Goal: Task Accomplishment & Management: Complete application form

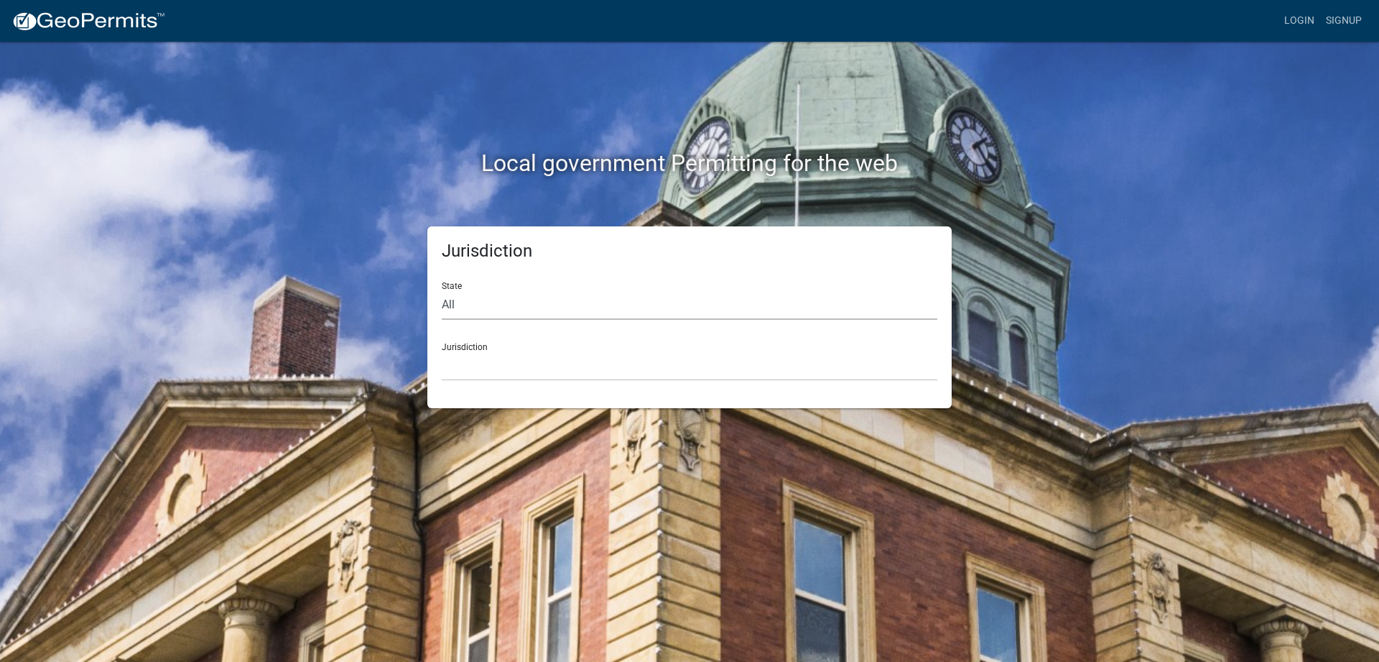
click at [442, 290] on select "All [US_STATE] [US_STATE] [US_STATE] [US_STATE] [US_STATE] [US_STATE] [US_STATE…" at bounding box center [690, 304] width 496 height 29
select select "[US_STATE]"
click option "[US_STATE]" at bounding box center [0, 0] width 0 height 0
click at [442, 351] on select "City of [GEOGRAPHIC_DATA], [US_STATE] City of [GEOGRAPHIC_DATA], [US_STATE] Cit…" at bounding box center [690, 365] width 496 height 29
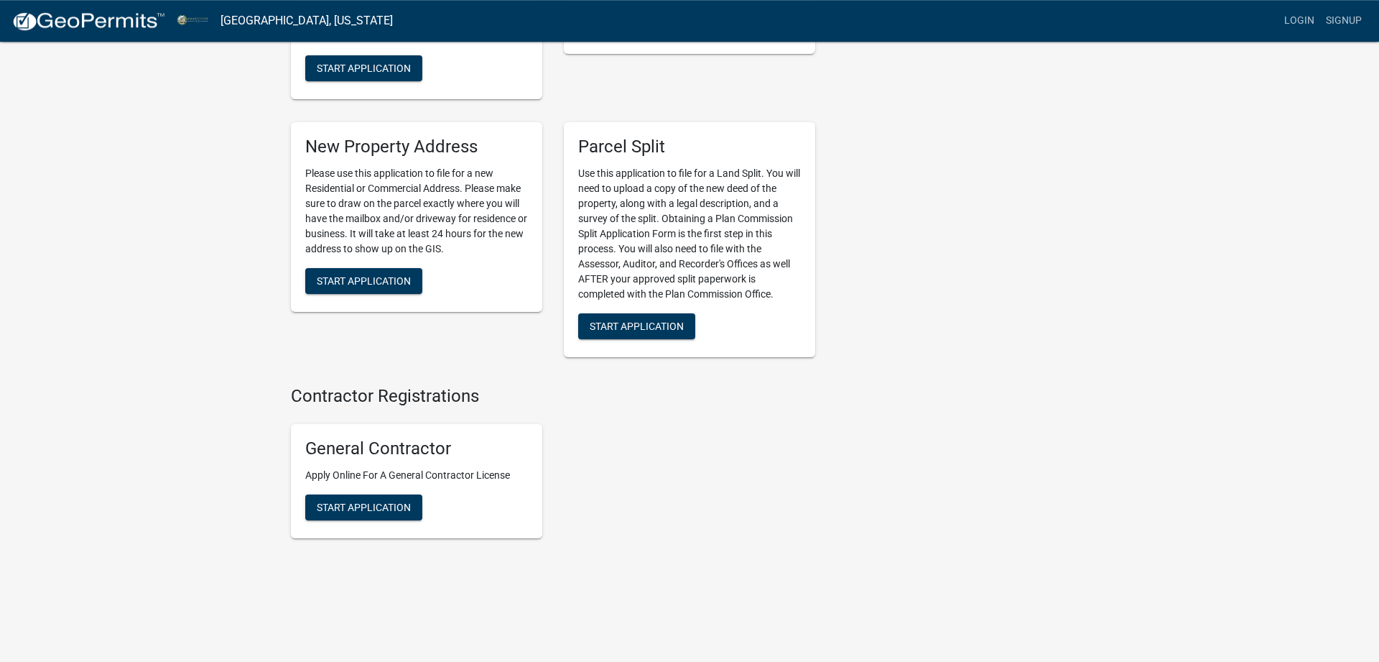
scroll to position [1776, 0]
click at [665, 329] on span "Start Application" at bounding box center [637, 325] width 94 height 11
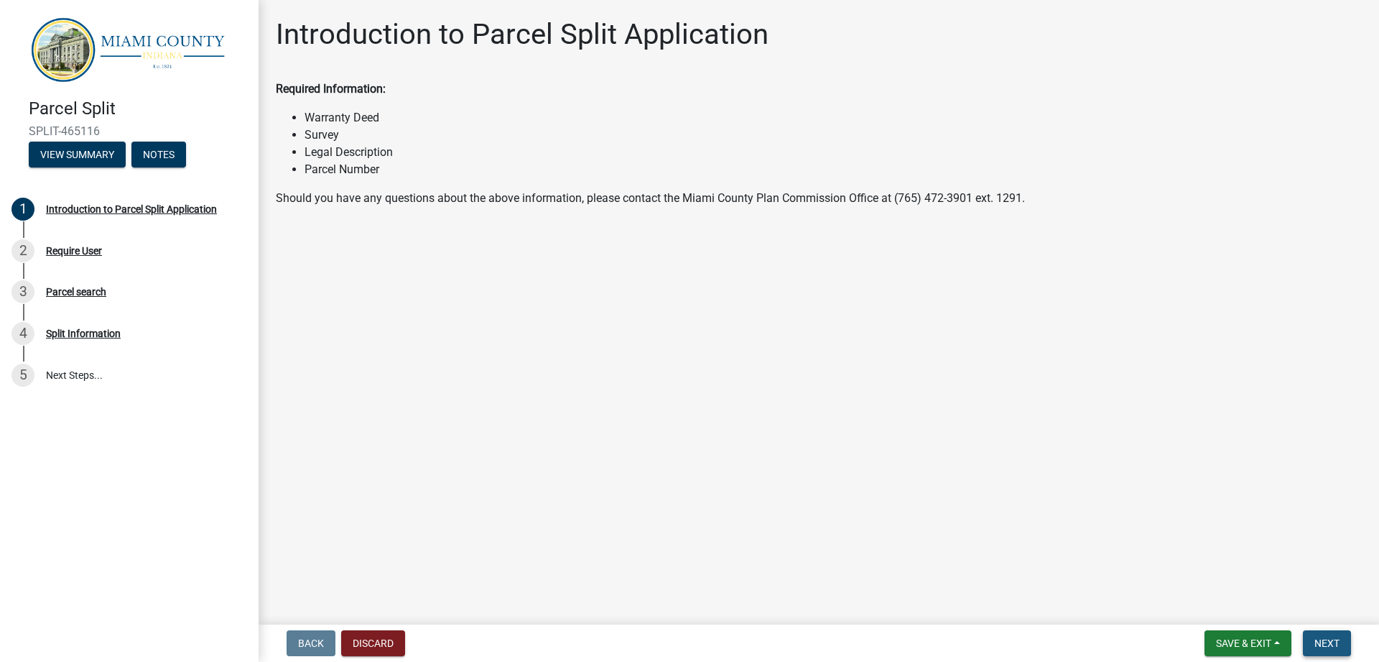
click at [1324, 639] on span "Next" at bounding box center [1327, 642] width 25 height 11
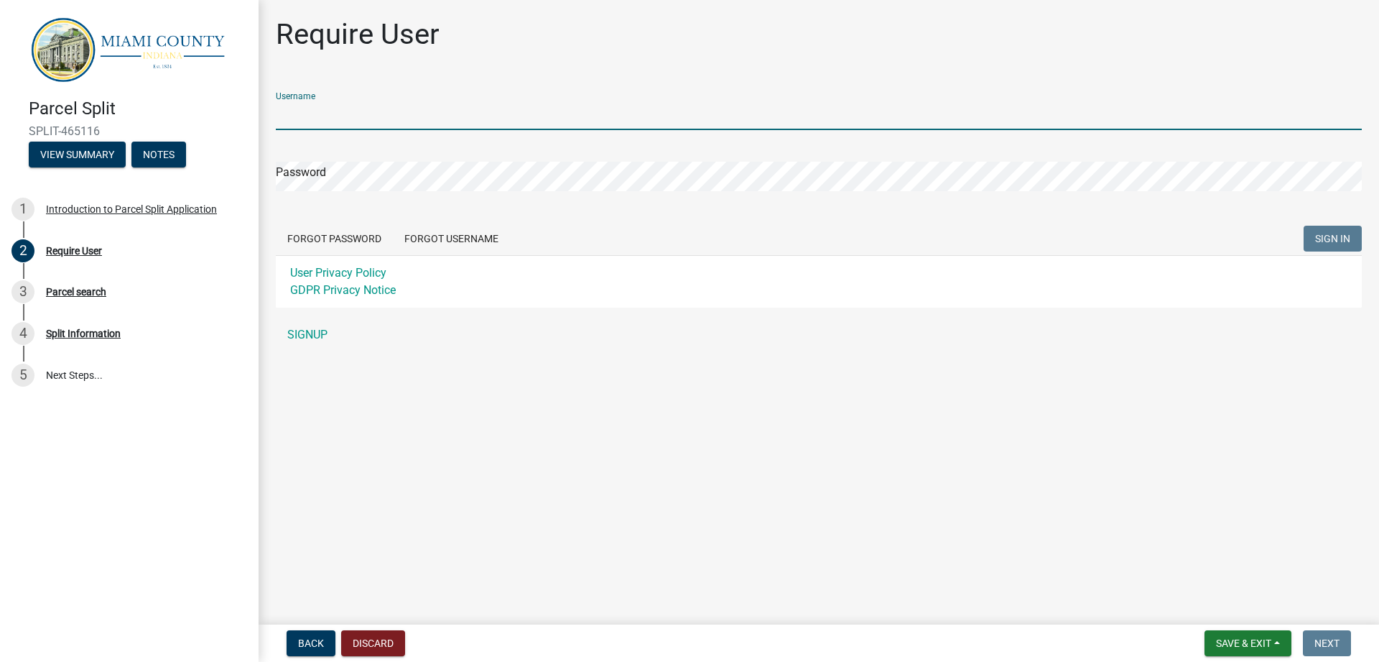
click at [445, 112] on input "Username" at bounding box center [819, 115] width 1086 height 29
type input "[EMAIL_ADDRESS][DOMAIN_NAME]"
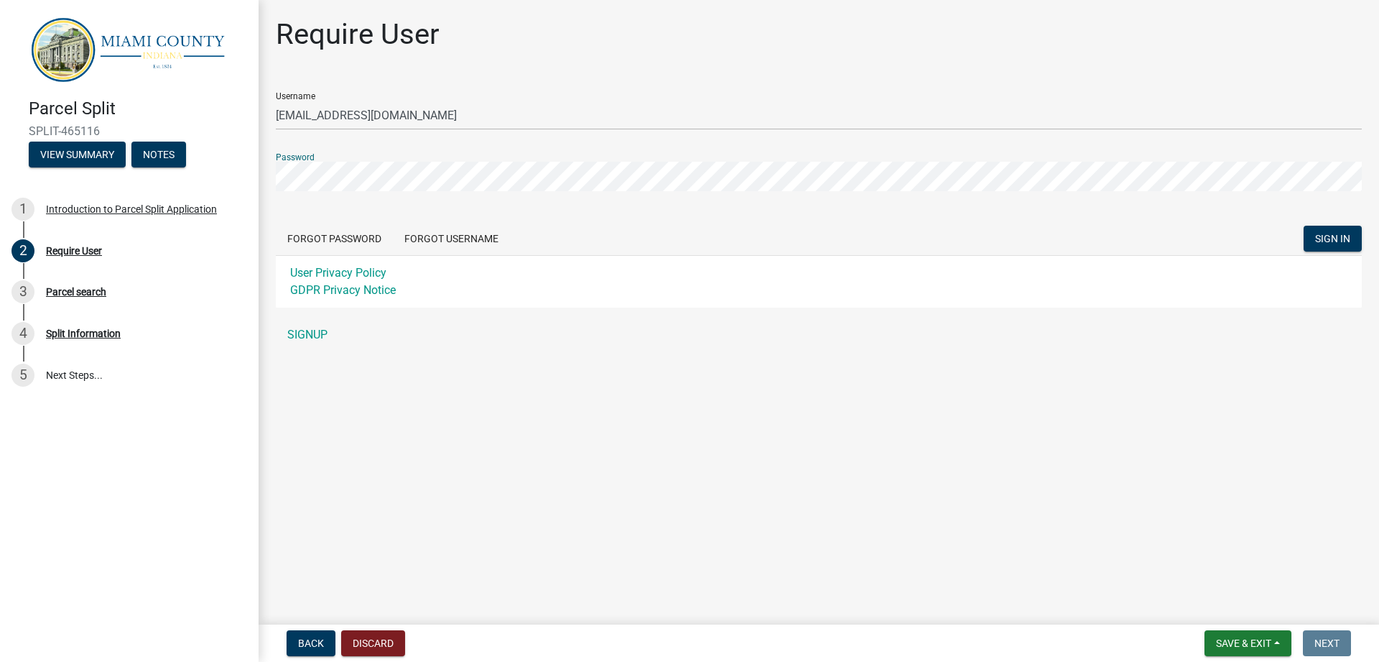
click at [1304, 226] on button "SIGN IN" at bounding box center [1333, 239] width 58 height 26
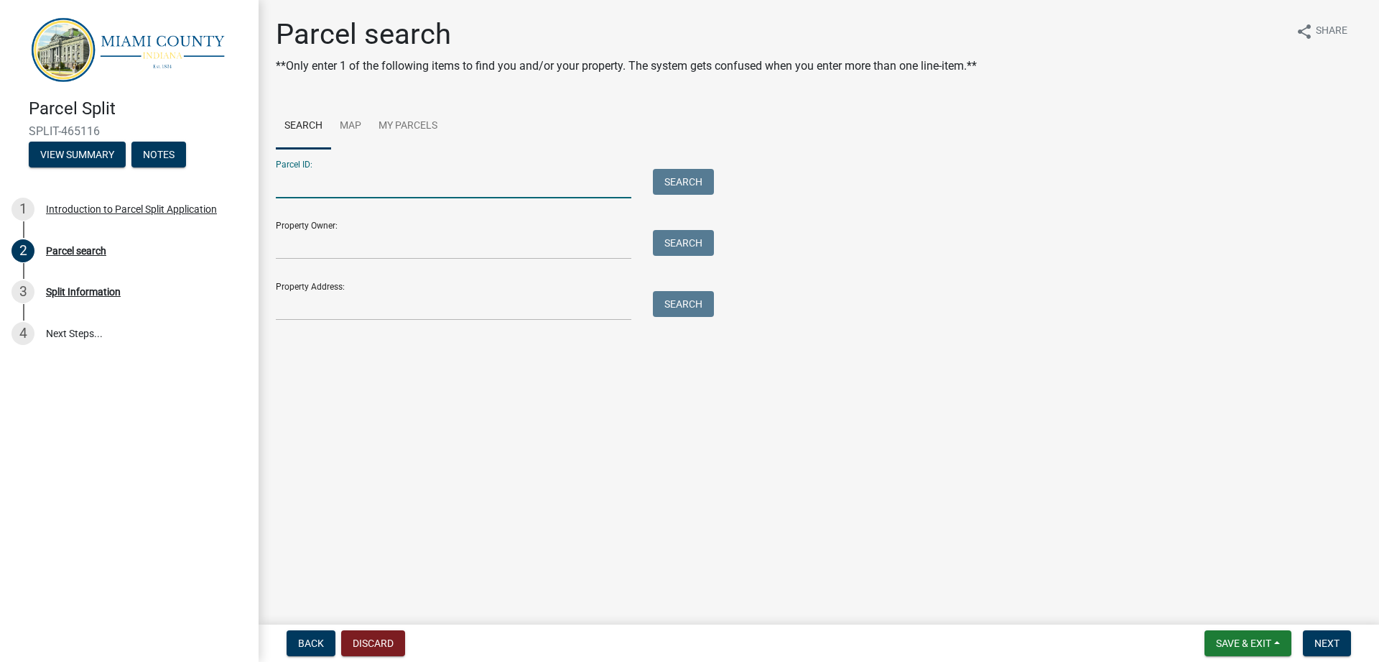
click at [451, 173] on input "Parcel ID:" at bounding box center [454, 183] width 356 height 29
paste input "52-13-14-400-008.000-005"
type input "52-13-14-400-008.000-005"
click at [690, 175] on button "Search" at bounding box center [683, 182] width 61 height 26
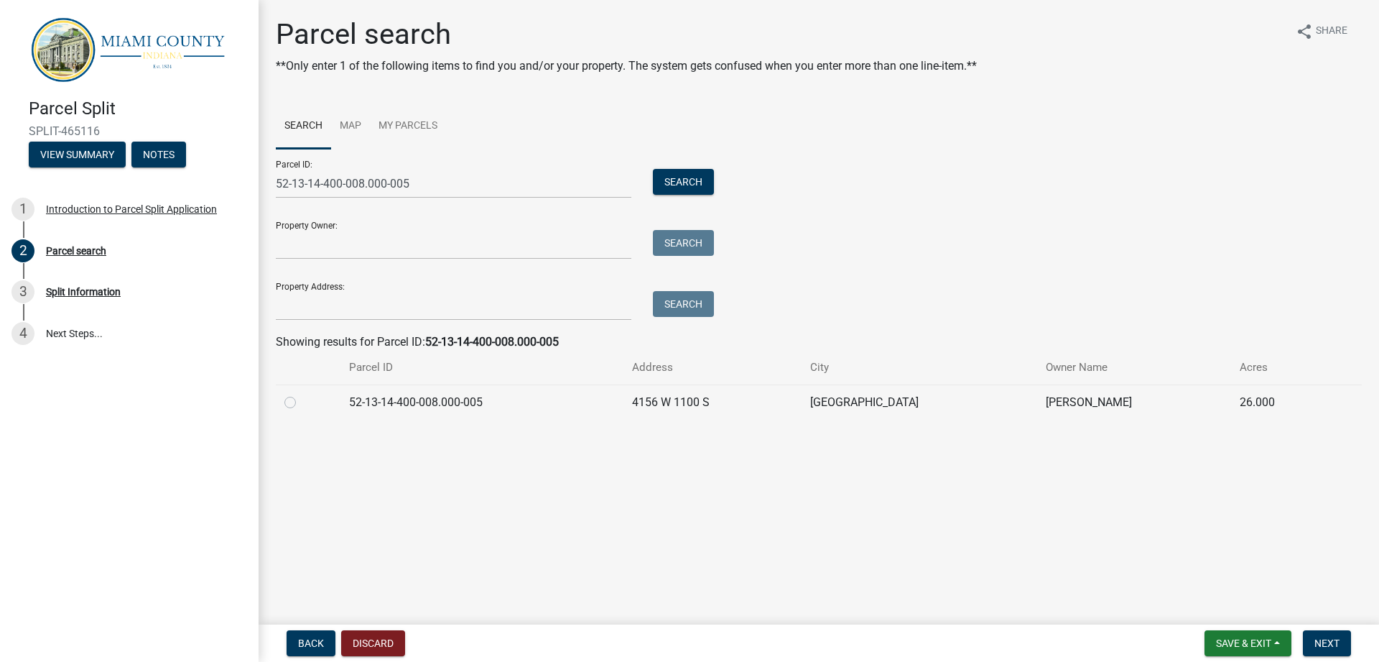
click at [302, 394] on label at bounding box center [302, 394] width 0 height 0
click at [302, 403] on input "radio" at bounding box center [306, 398] width 9 height 9
radio input "true"
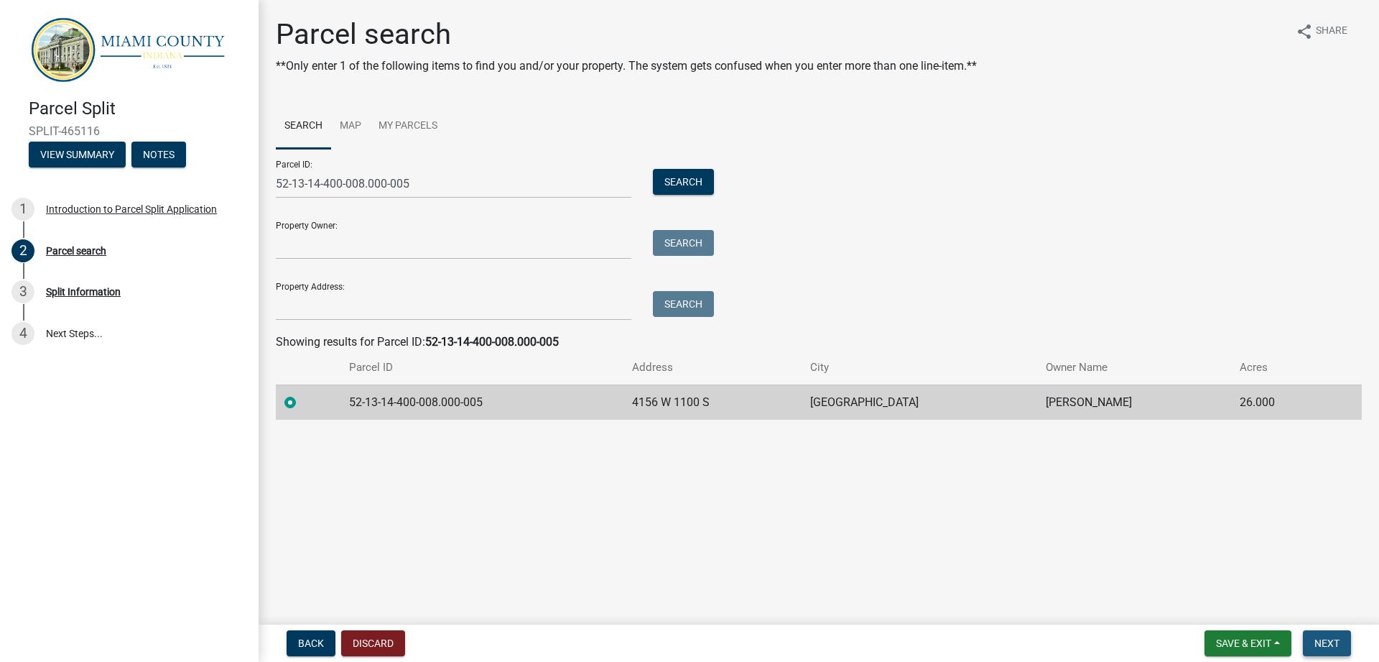
click at [1330, 647] on span "Next" at bounding box center [1327, 642] width 25 height 11
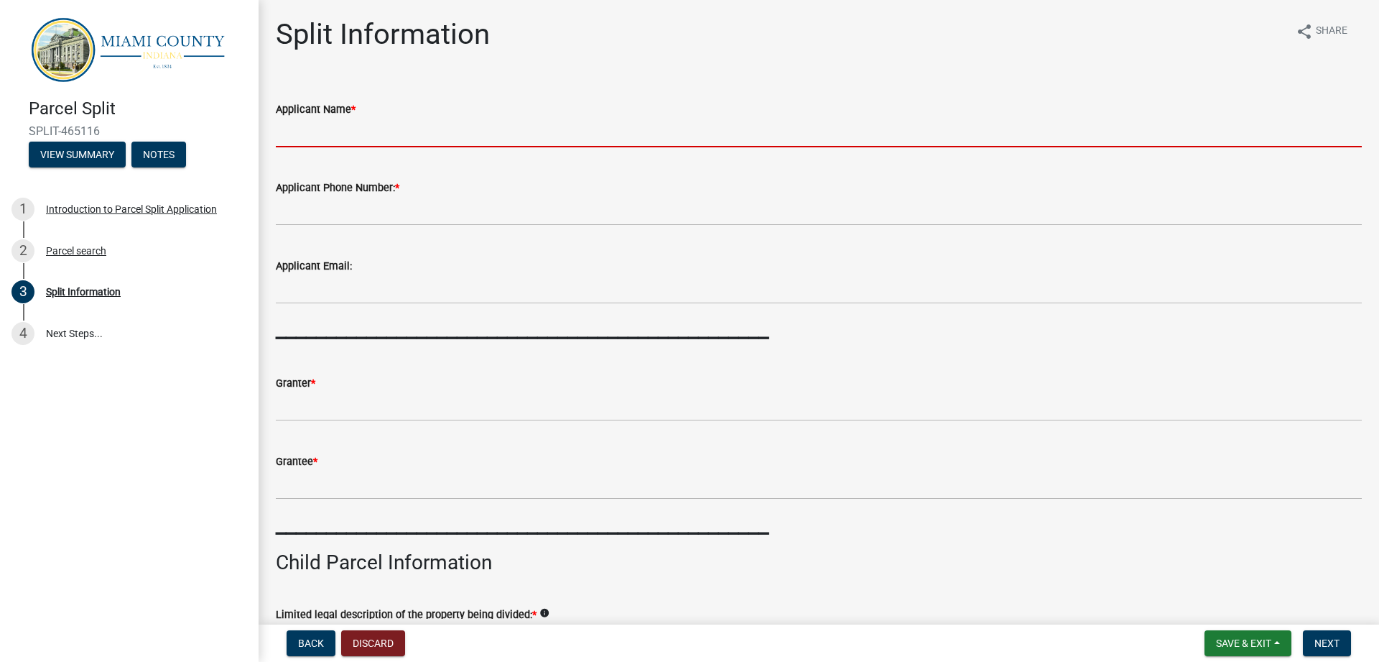
click at [370, 141] on input "Applicant Name *" at bounding box center [819, 132] width 1086 height 29
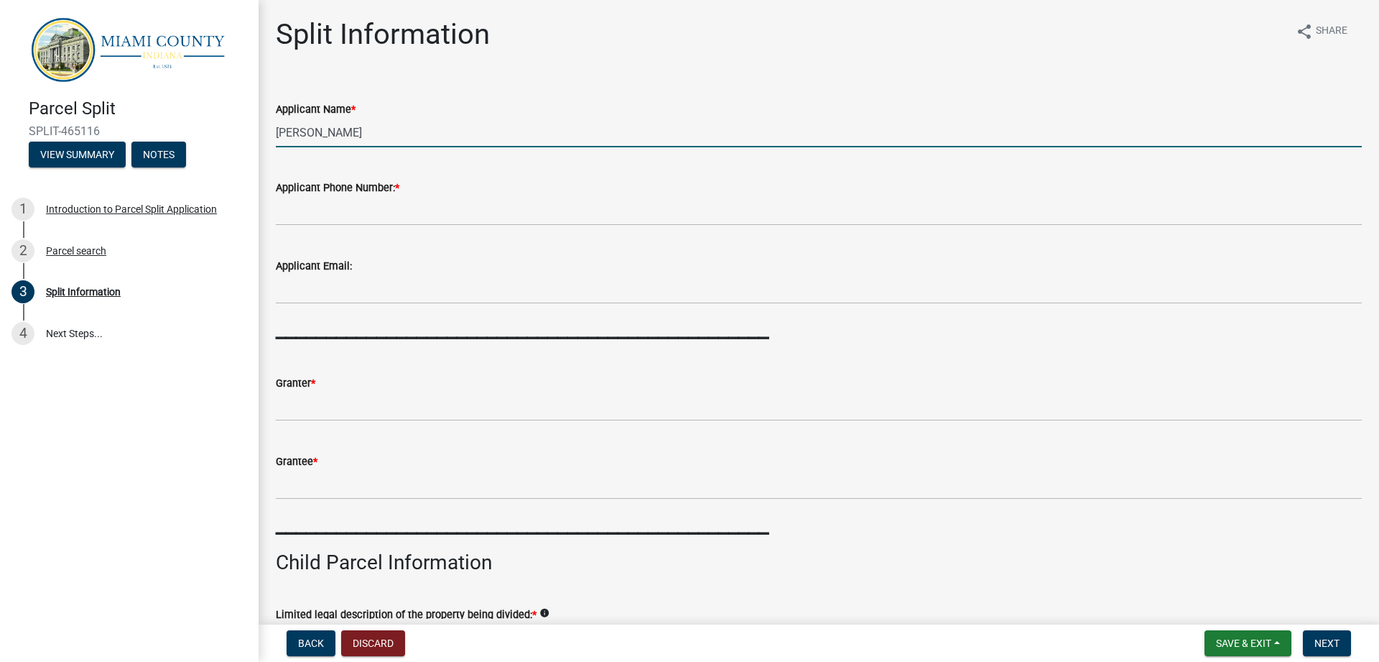
type input "[PERSON_NAME]"
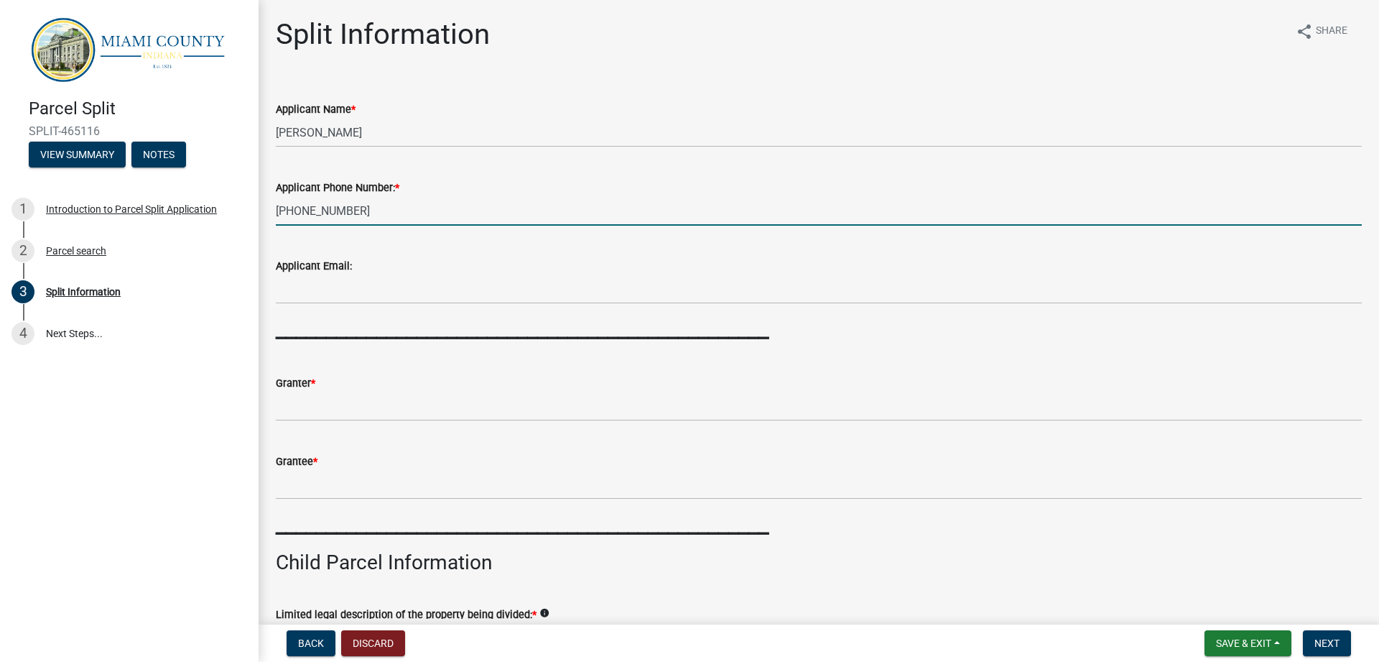
type input "[PHONE_NUMBER]"
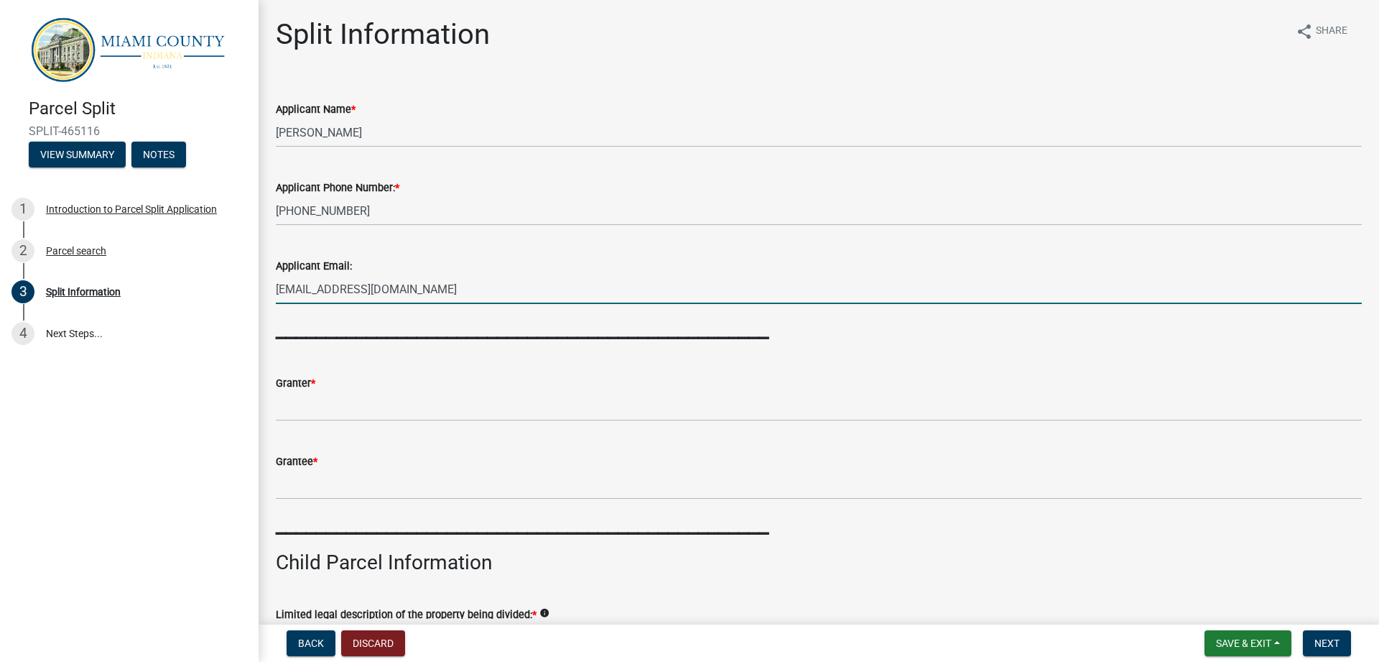
type input "[EMAIL_ADDRESS][DOMAIN_NAME]"
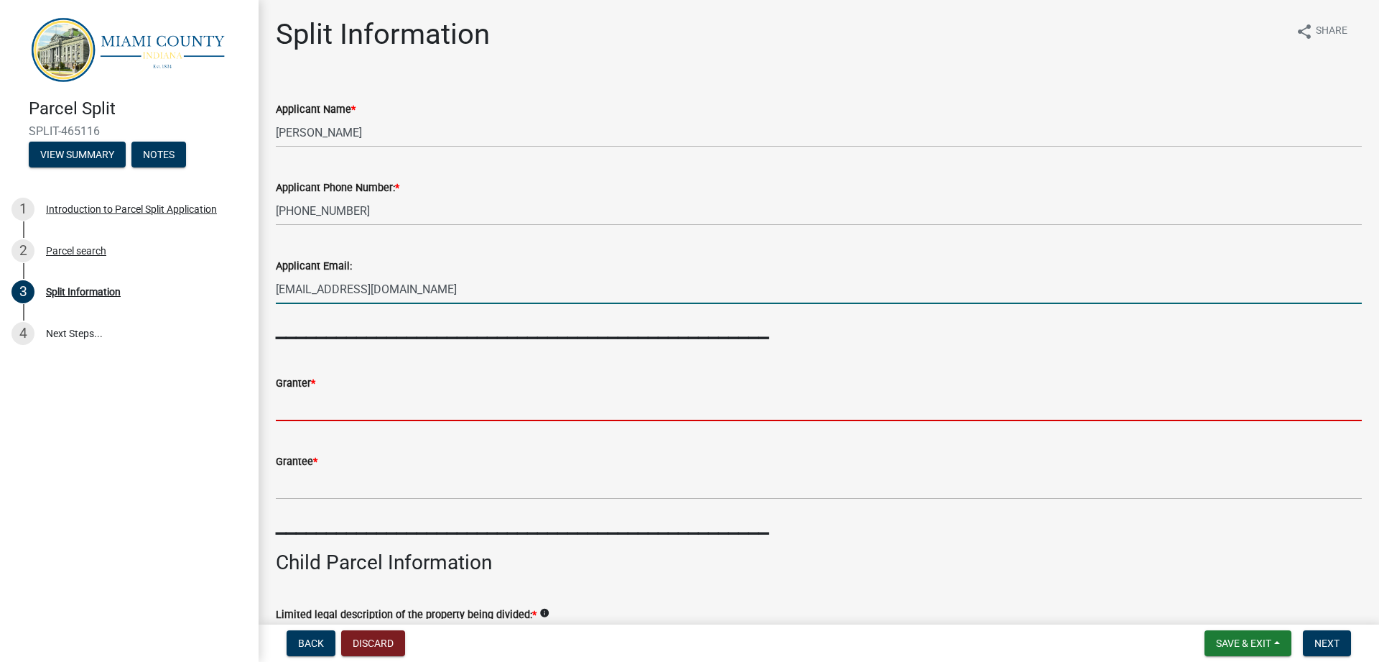
click at [438, 394] on input "Granter *" at bounding box center [819, 405] width 1086 height 29
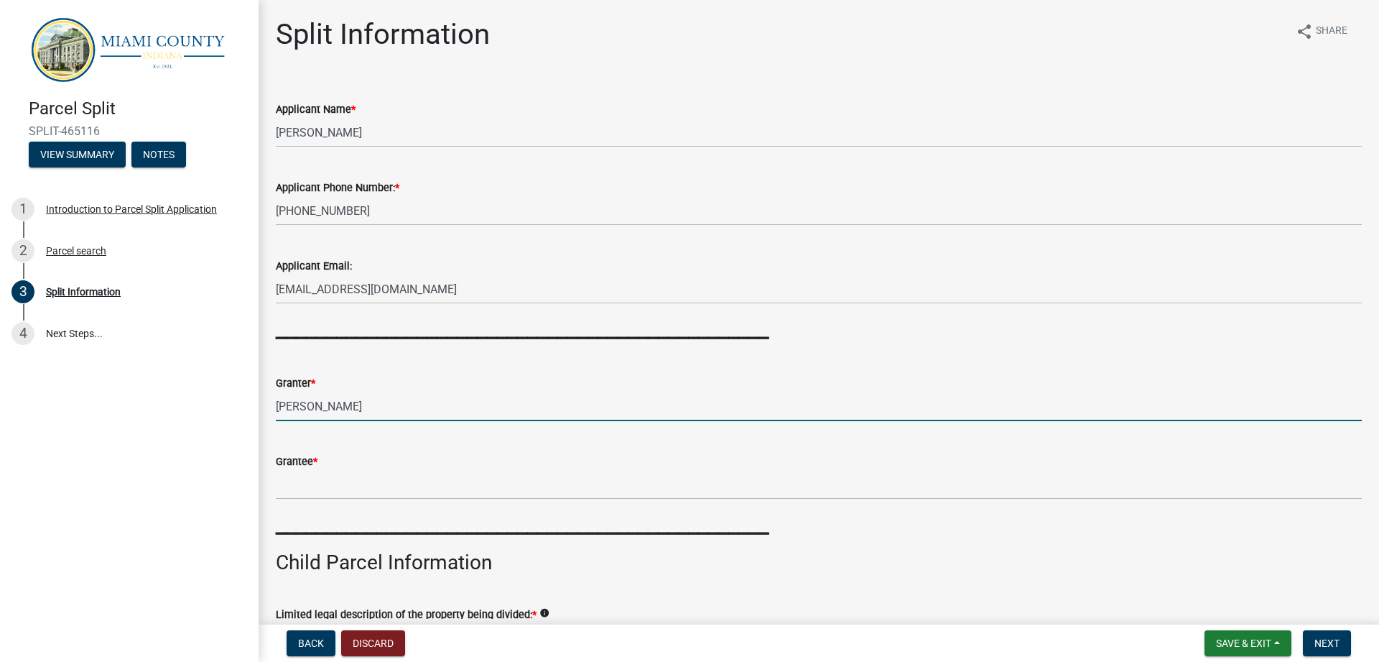
type input "[PERSON_NAME]"
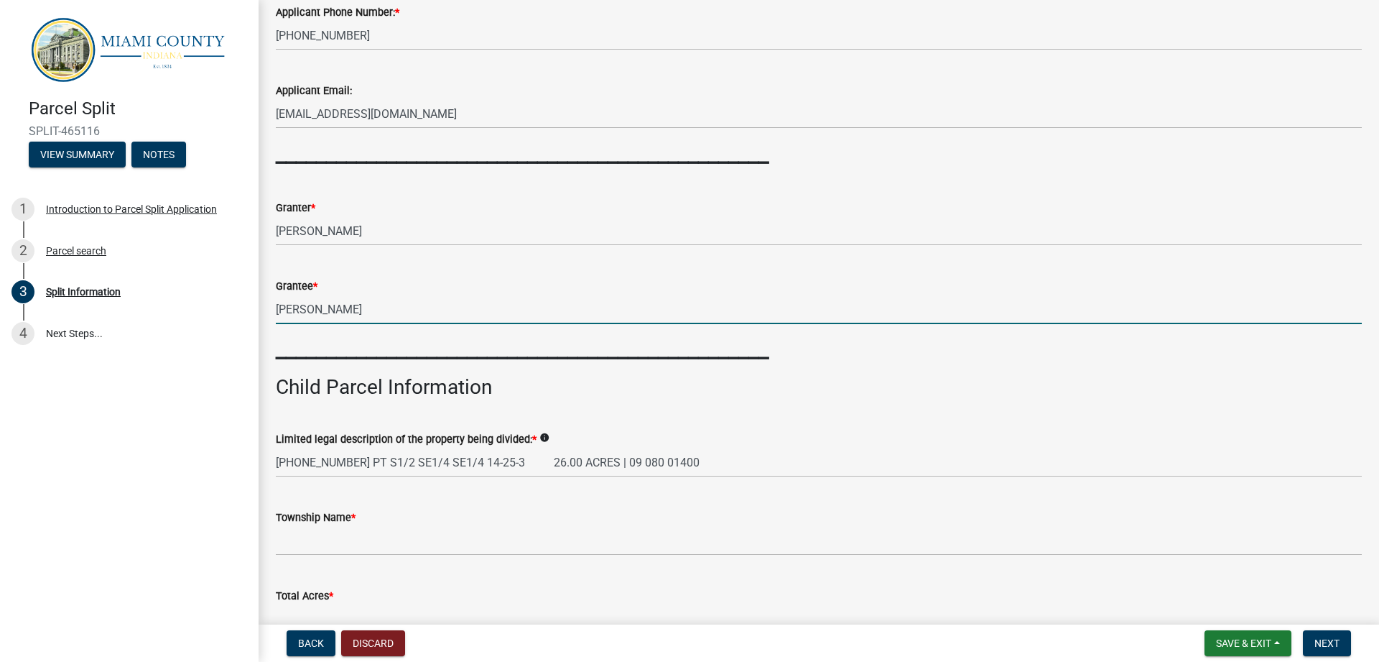
scroll to position [328, 0]
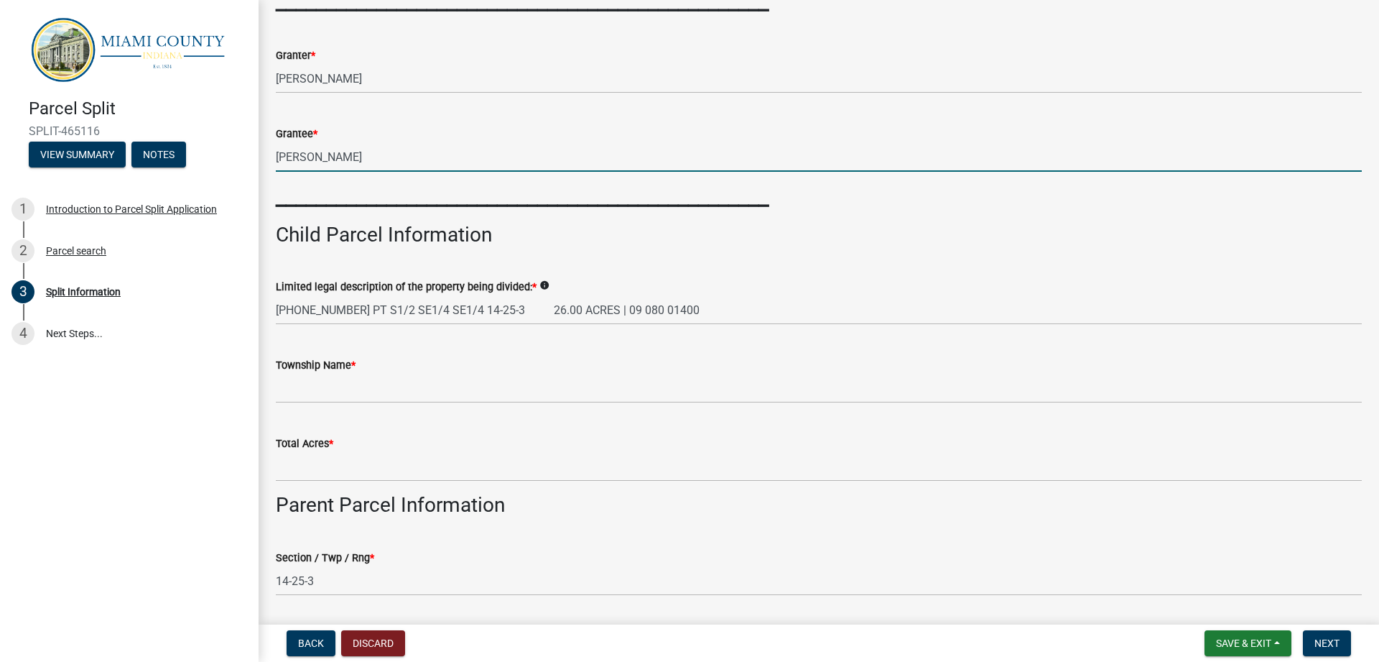
type input "[PERSON_NAME]"
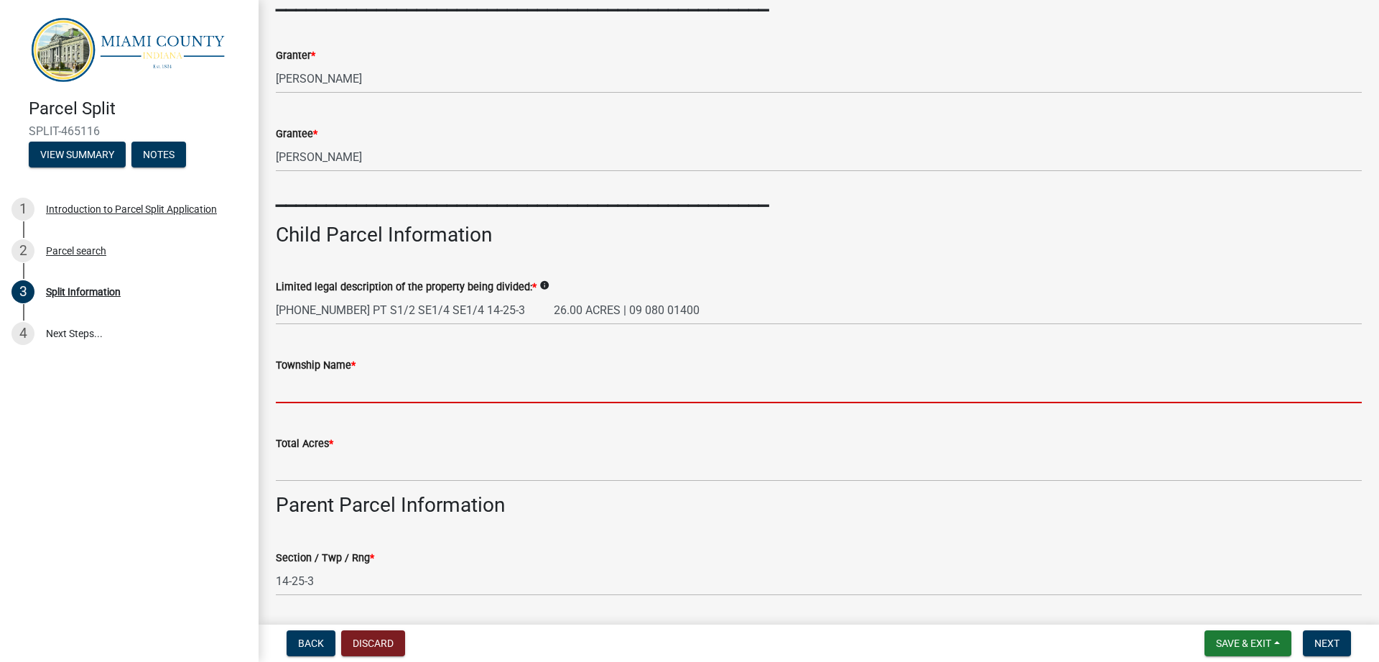
click at [412, 376] on input "Township Name *" at bounding box center [819, 388] width 1086 height 29
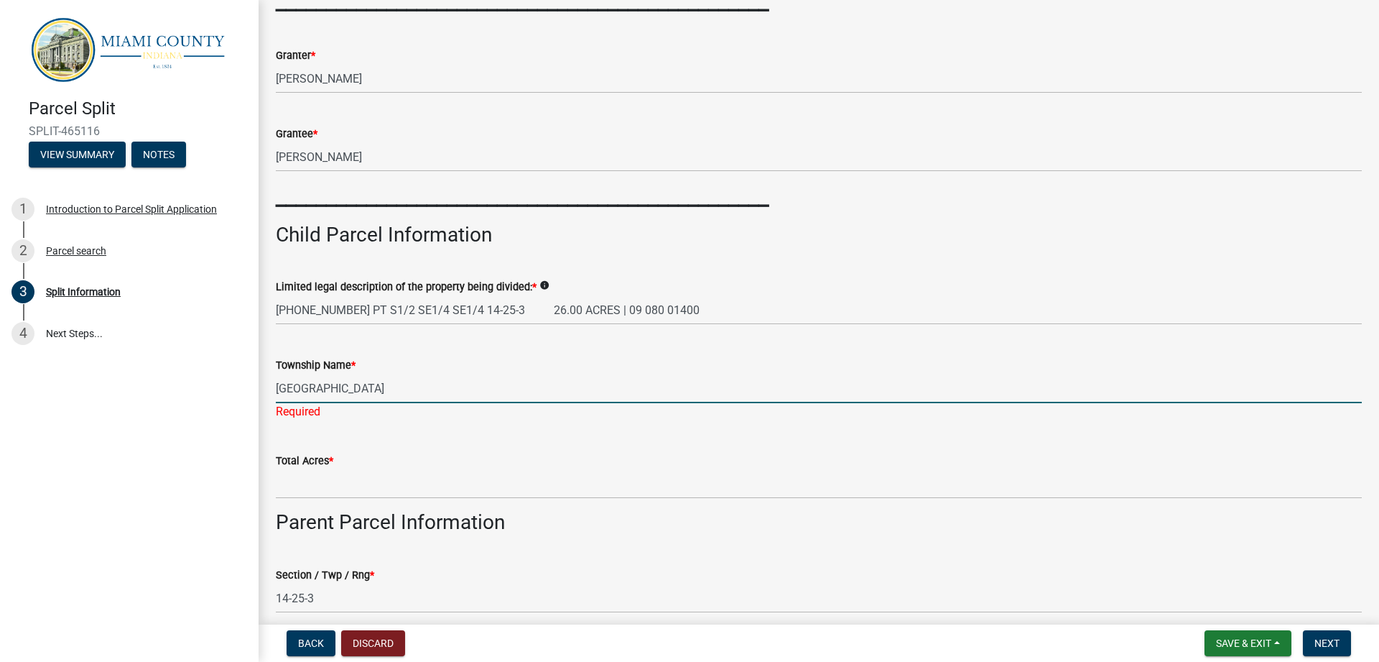
type input "[GEOGRAPHIC_DATA]"
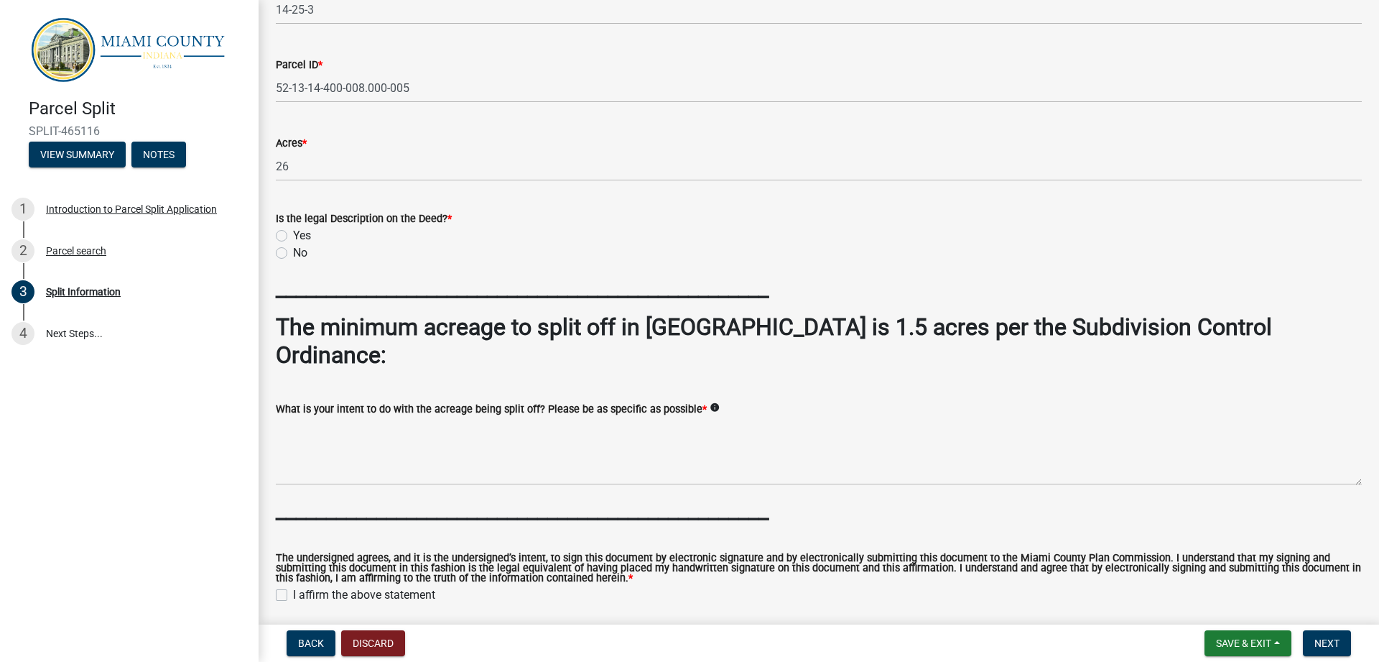
scroll to position [901, 0]
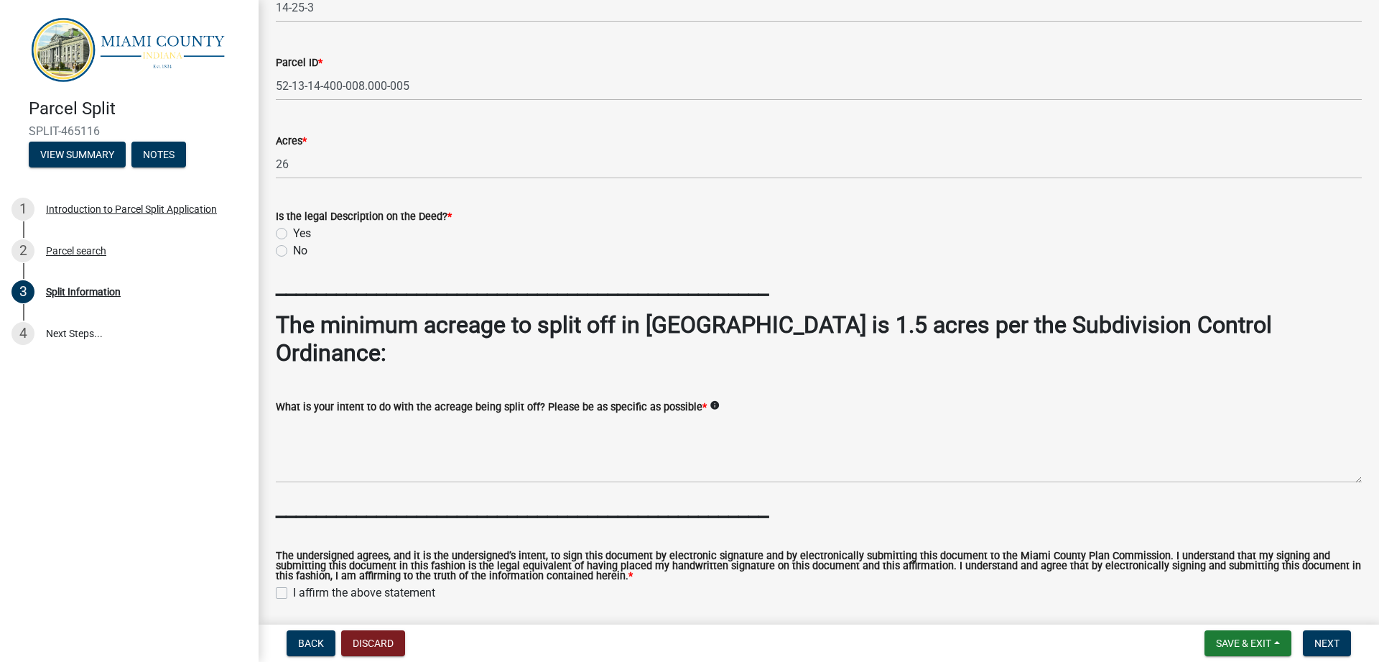
type input ".994 ac"
click at [293, 231] on label "Yes" at bounding box center [302, 233] width 18 height 17
click at [293, 231] on input "Yes" at bounding box center [297, 229] width 9 height 9
radio input "true"
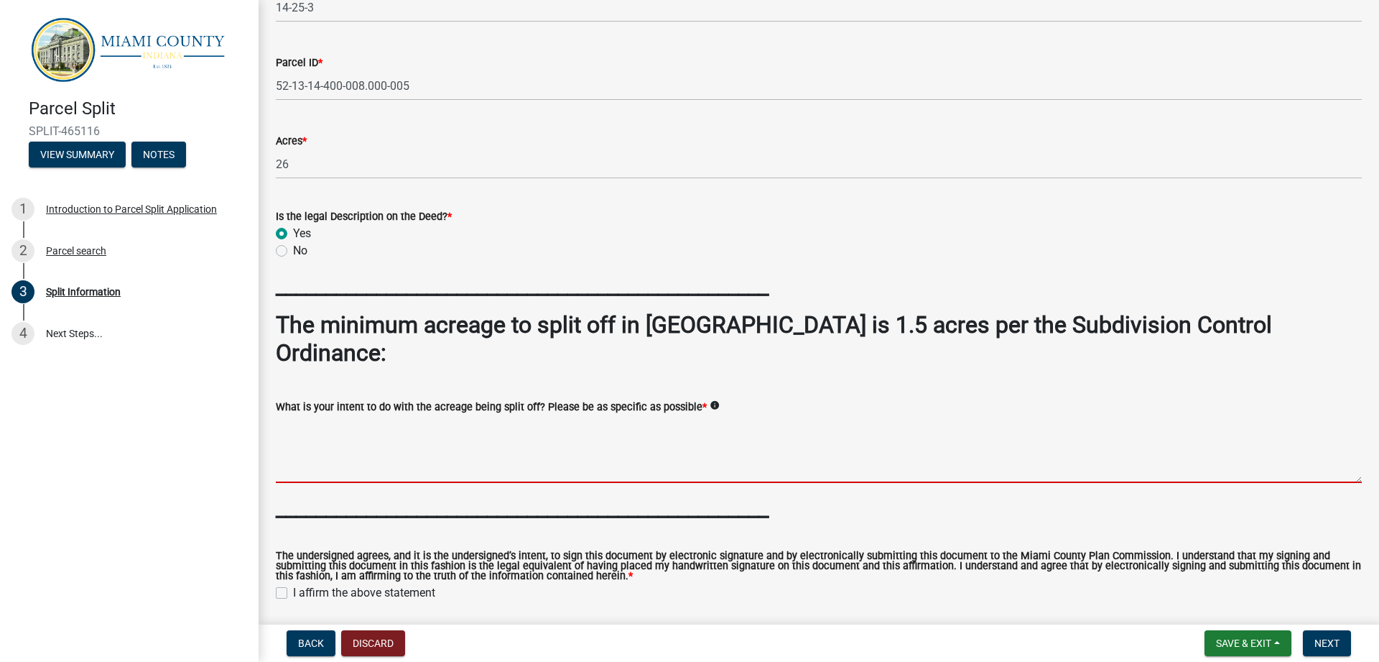
click at [506, 418] on textarea "What is your intent to do with the acreage being split off? Please be as specif…" at bounding box center [819, 449] width 1086 height 68
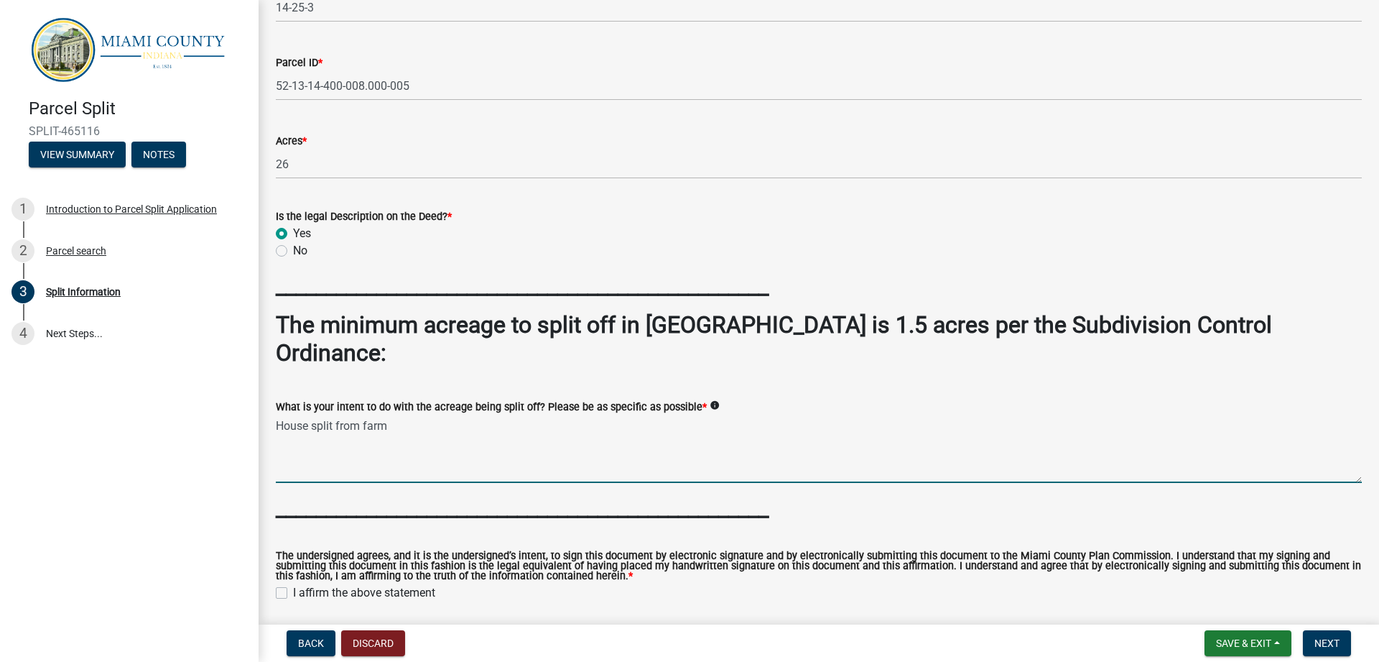
type textarea "House split from farm"
click at [404, 584] on label "I affirm the above statement" at bounding box center [364, 592] width 142 height 17
click at [302, 584] on input "I affirm the above statement" at bounding box center [297, 588] width 9 height 9
checkbox input "true"
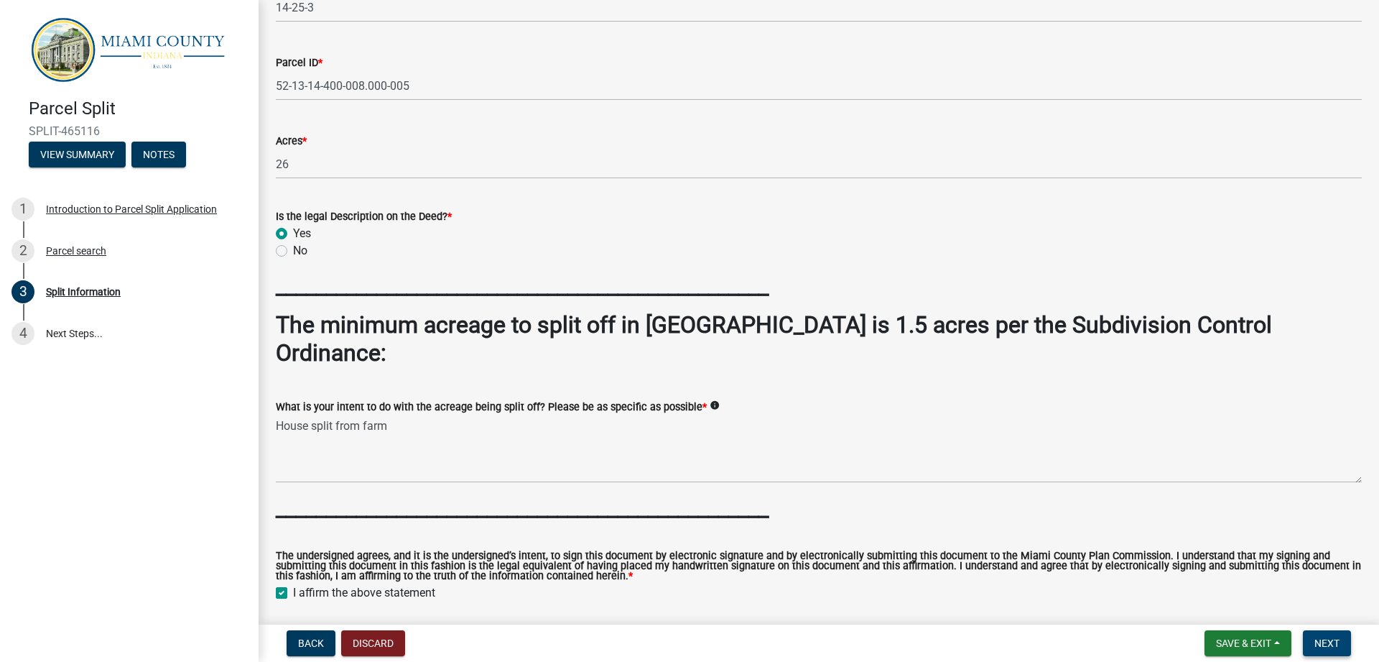
click at [1347, 647] on button "Next" at bounding box center [1327, 643] width 48 height 26
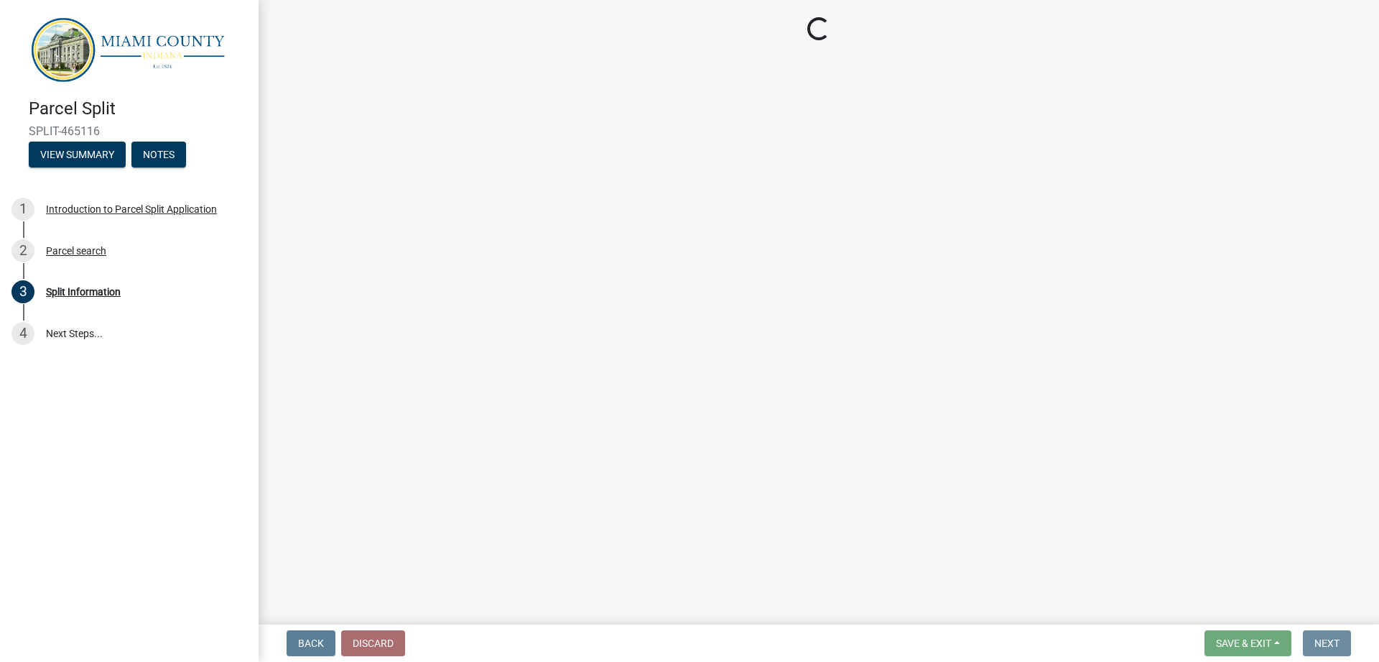
scroll to position [0, 0]
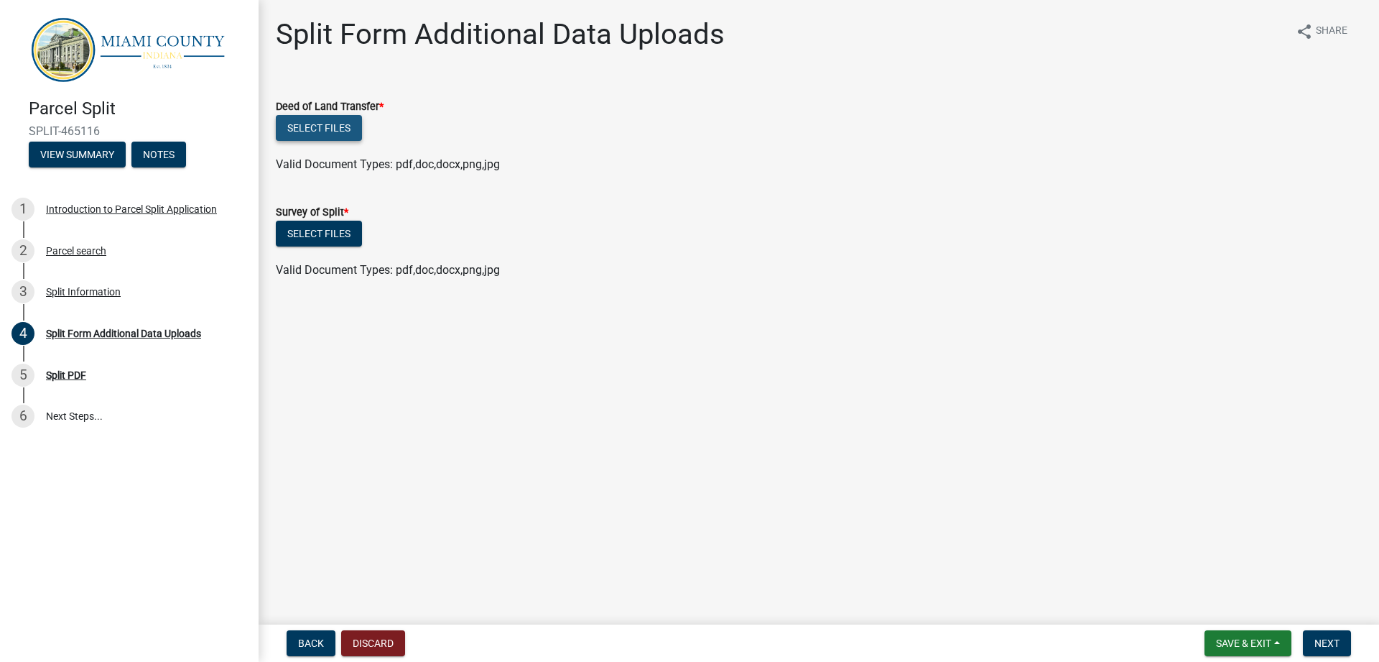
click at [346, 126] on button "Select files" at bounding box center [319, 128] width 86 height 26
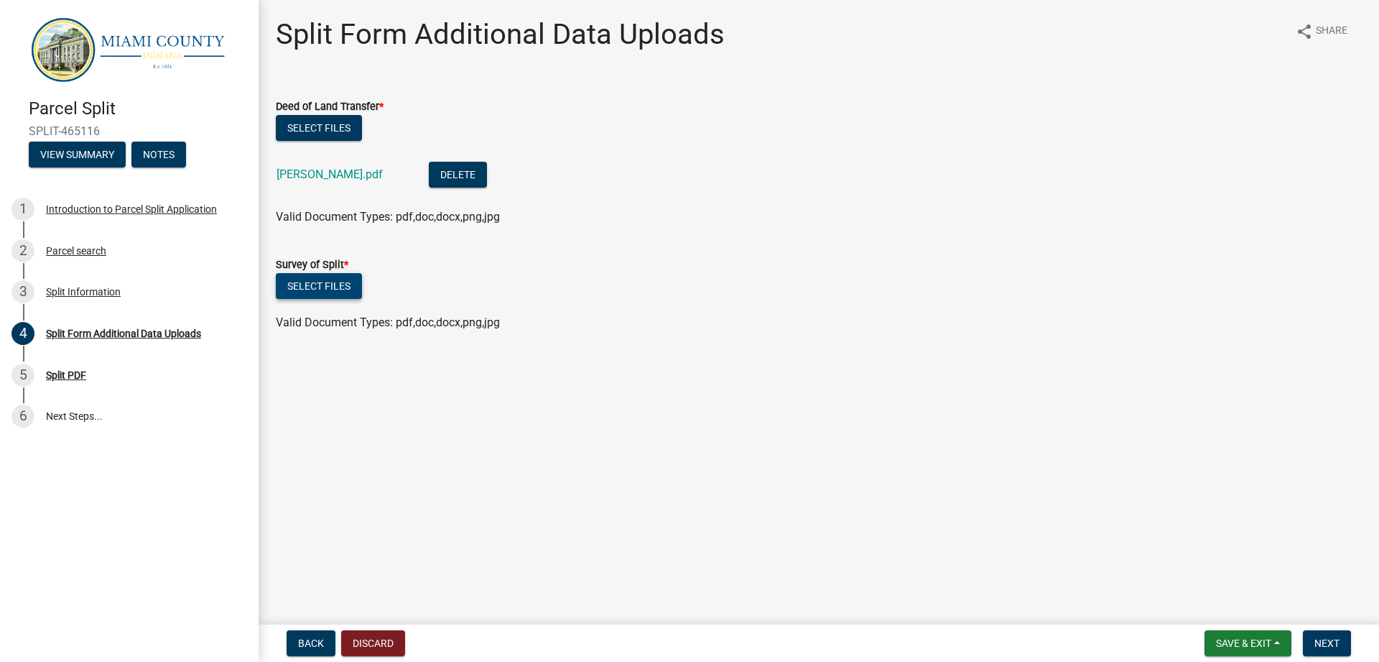
click at [335, 293] on button "Select files" at bounding box center [319, 286] width 86 height 26
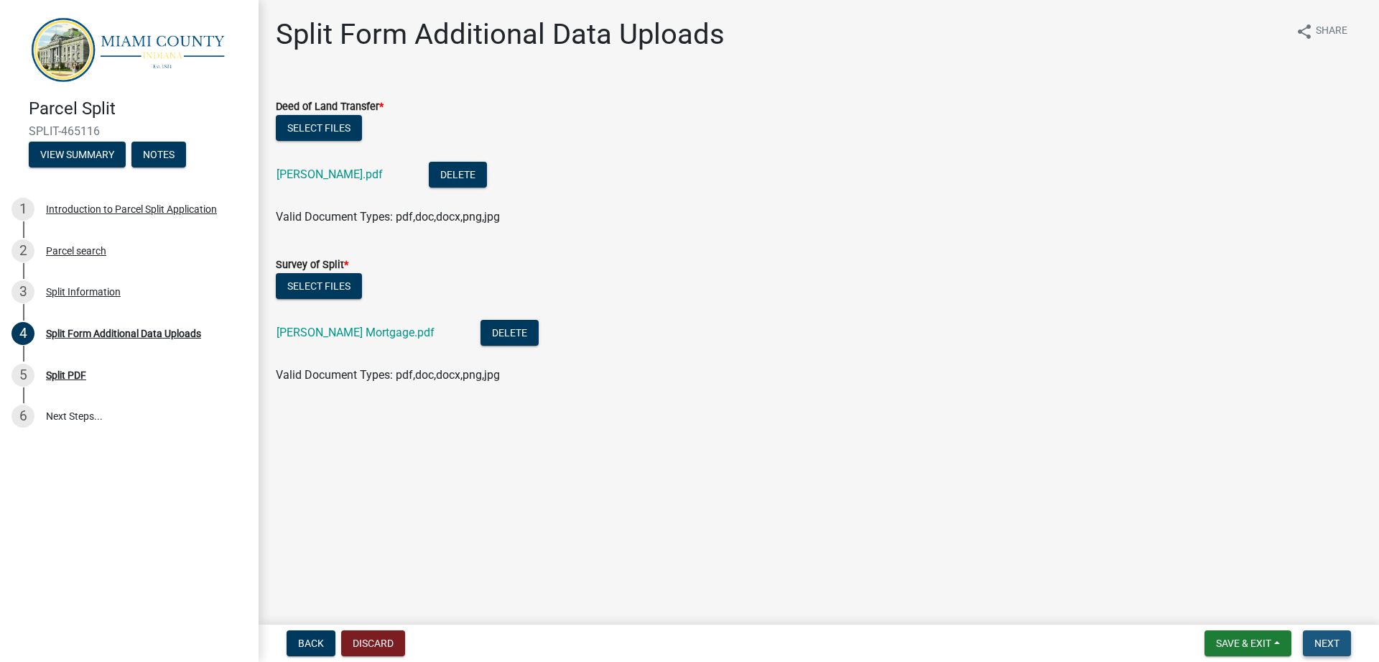
click at [1325, 638] on span "Next" at bounding box center [1327, 642] width 25 height 11
